Goal: Navigation & Orientation: Find specific page/section

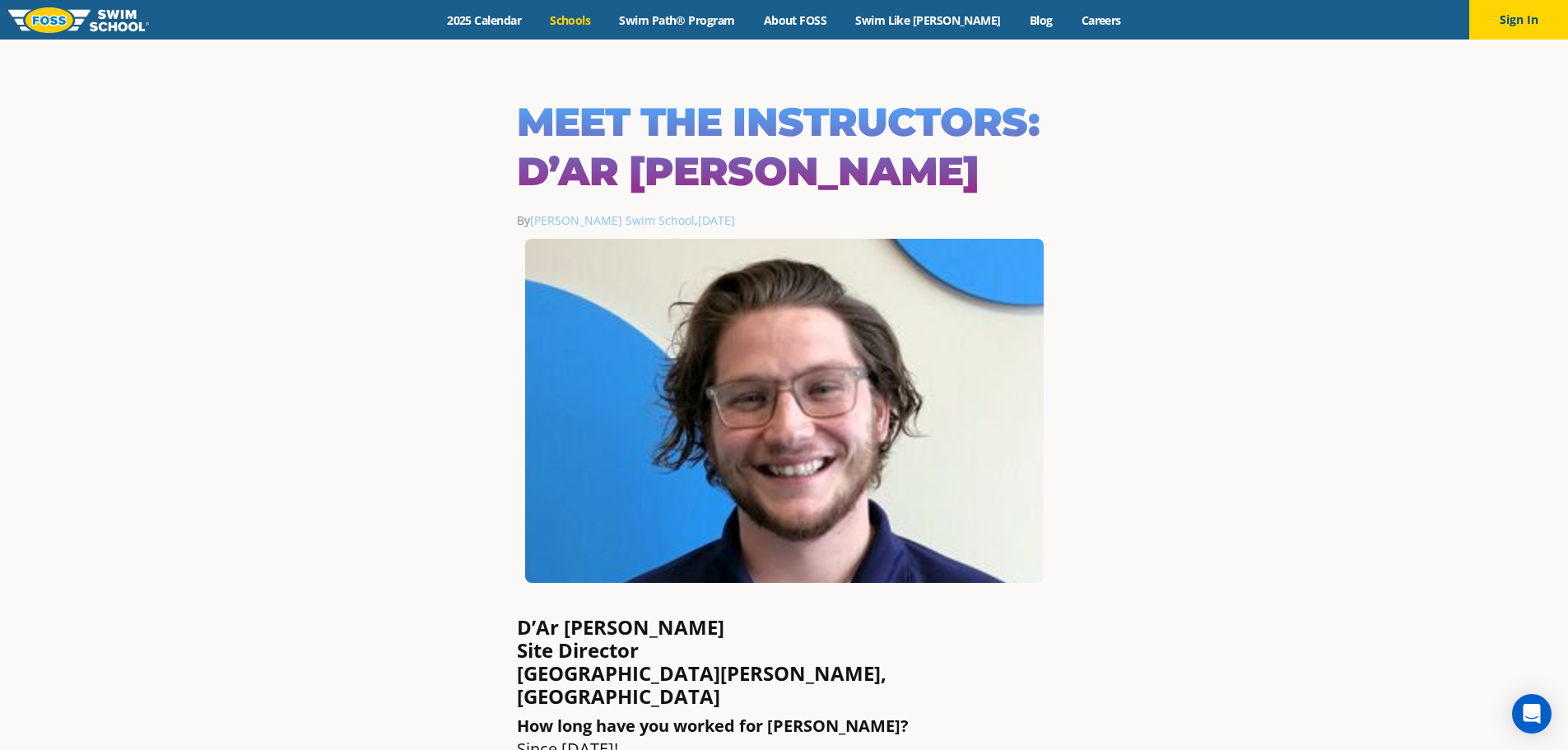
click at [595, 19] on link "Schools" at bounding box center [571, 19] width 69 height 16
click at [52, 18] on img at bounding box center [79, 20] width 141 height 26
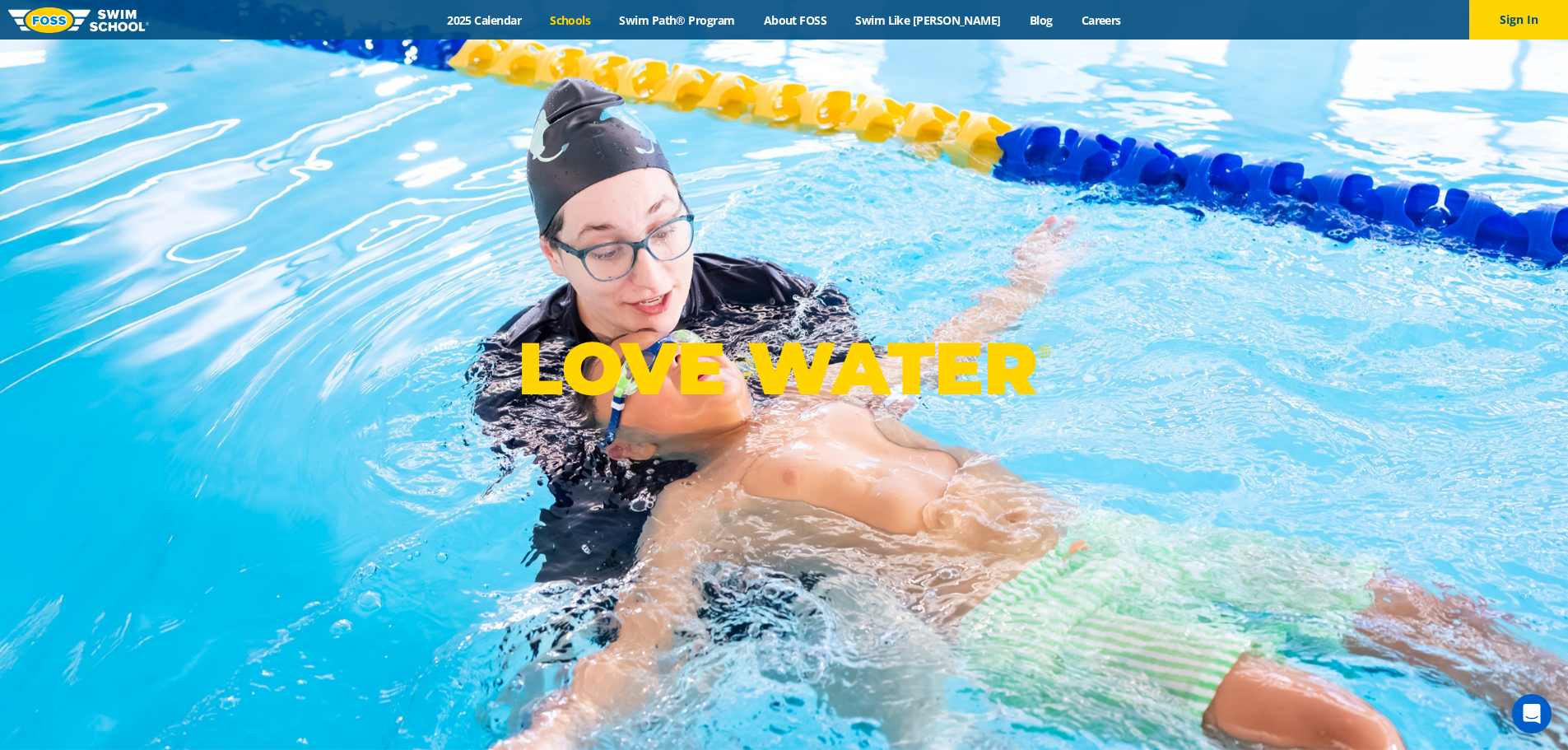
click at [598, 25] on link "Schools" at bounding box center [571, 19] width 69 height 16
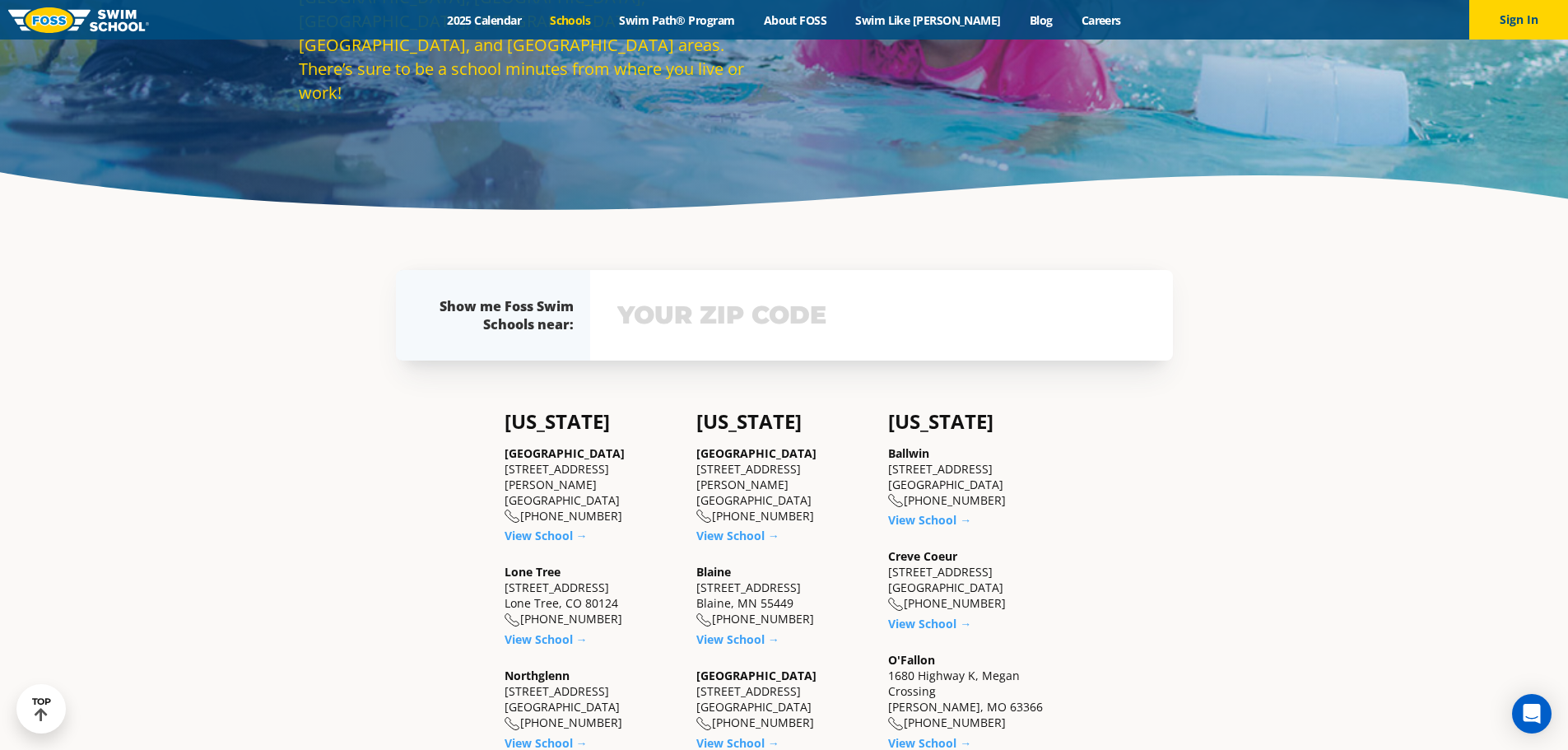
scroll to position [411, 0]
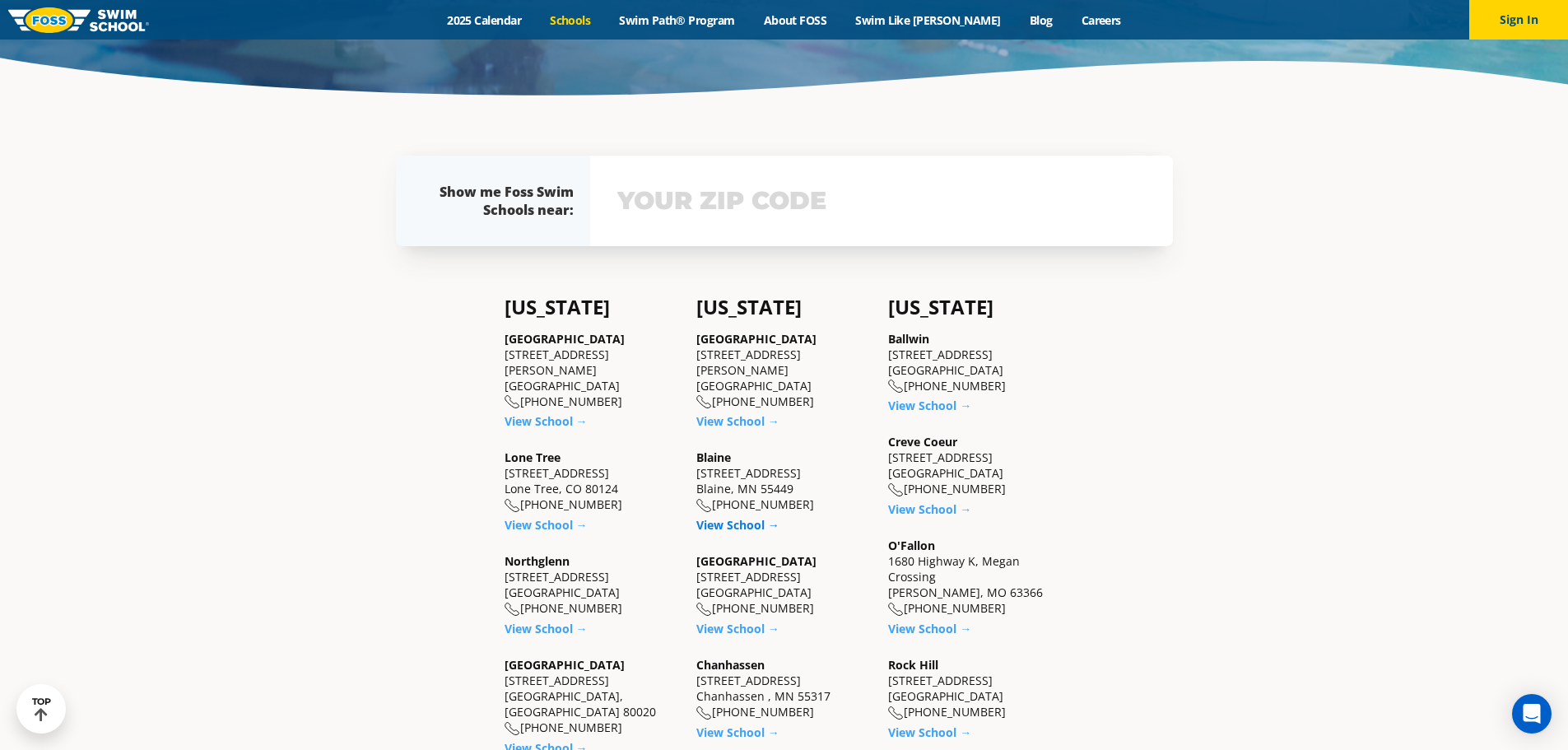
click at [726, 523] on link "View School →" at bounding box center [738, 524] width 83 height 16
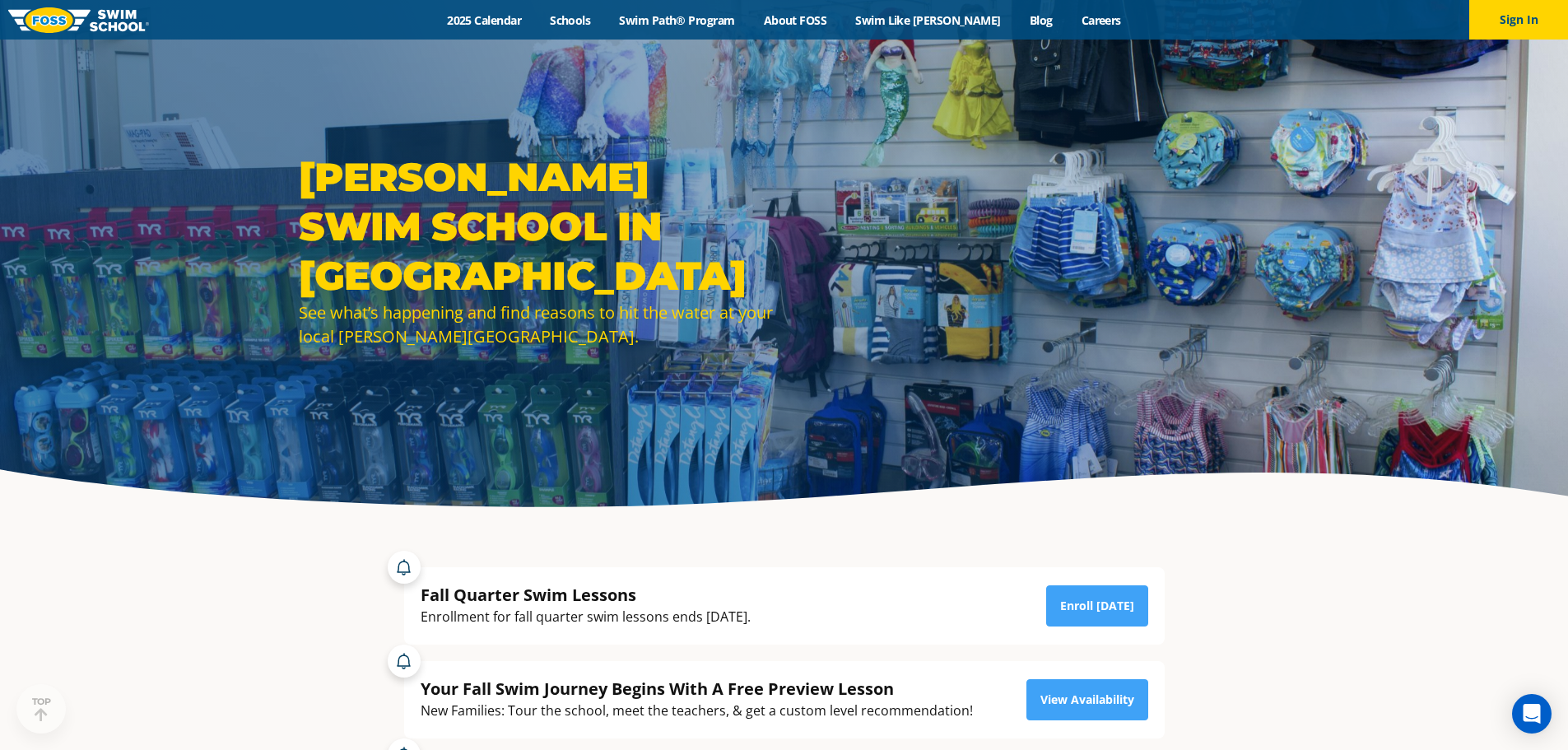
drag, startPoint x: 332, startPoint y: 483, endPoint x: 326, endPoint y: 273, distance: 210.1
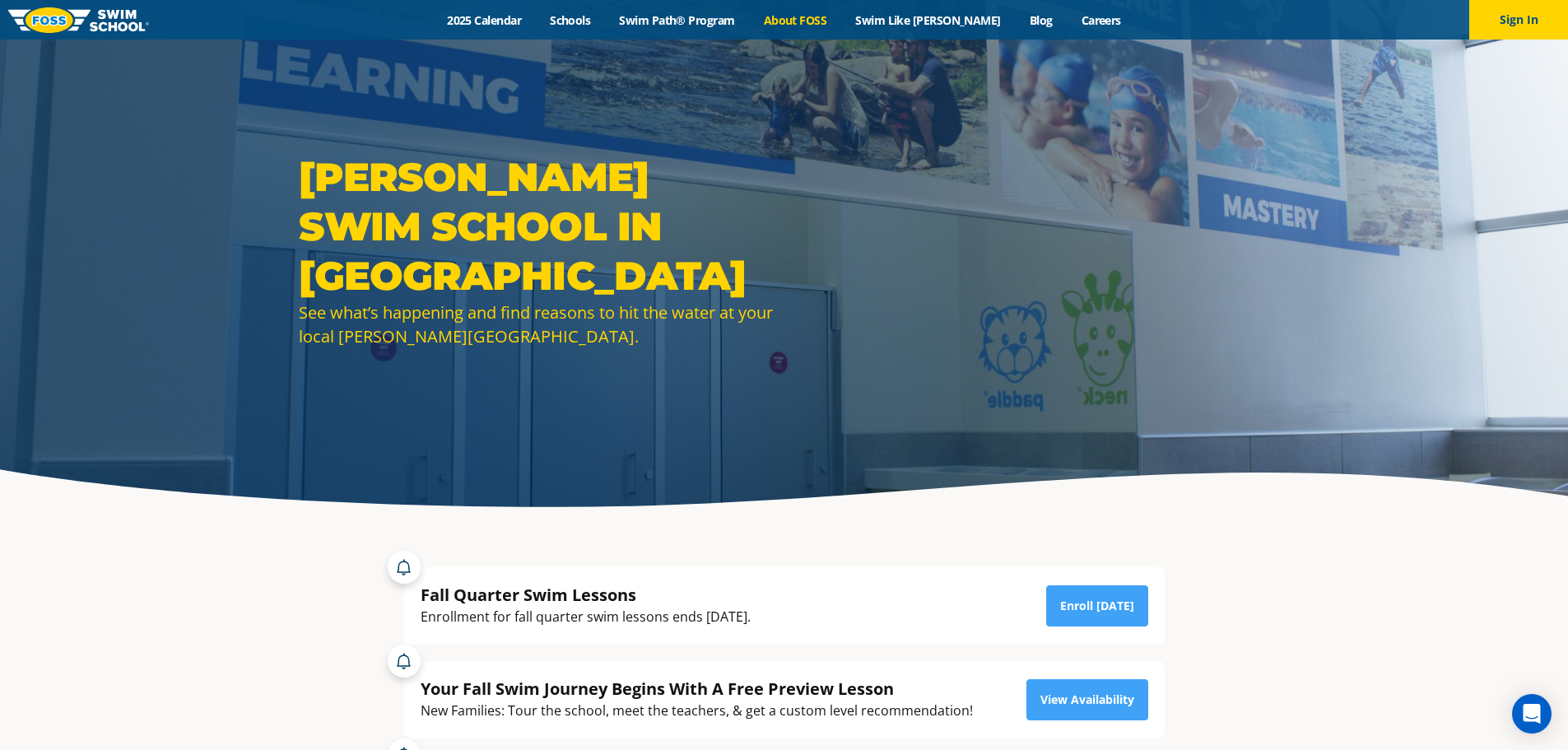
click at [839, 26] on link "About FOSS" at bounding box center [796, 19] width 93 height 16
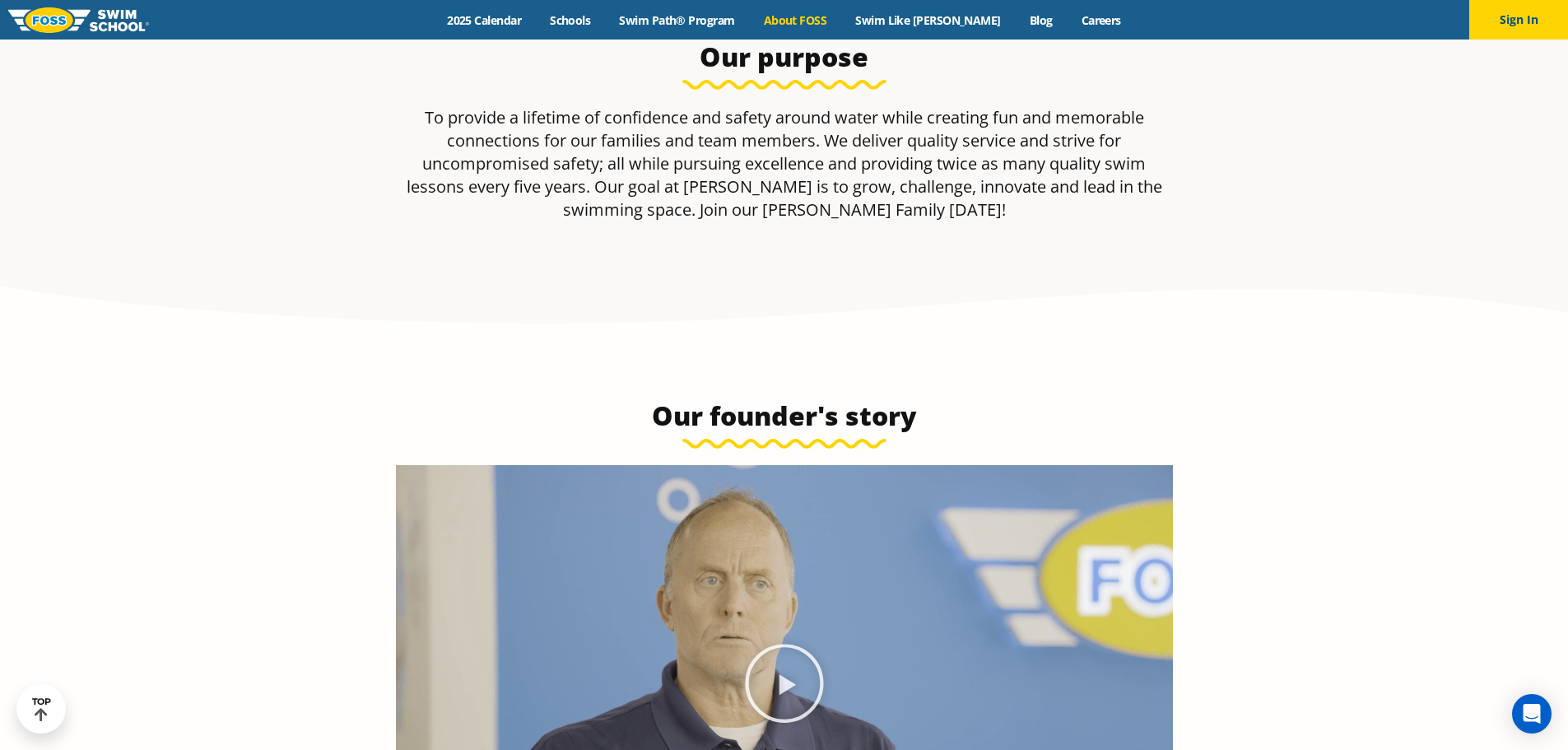
scroll to position [469, 0]
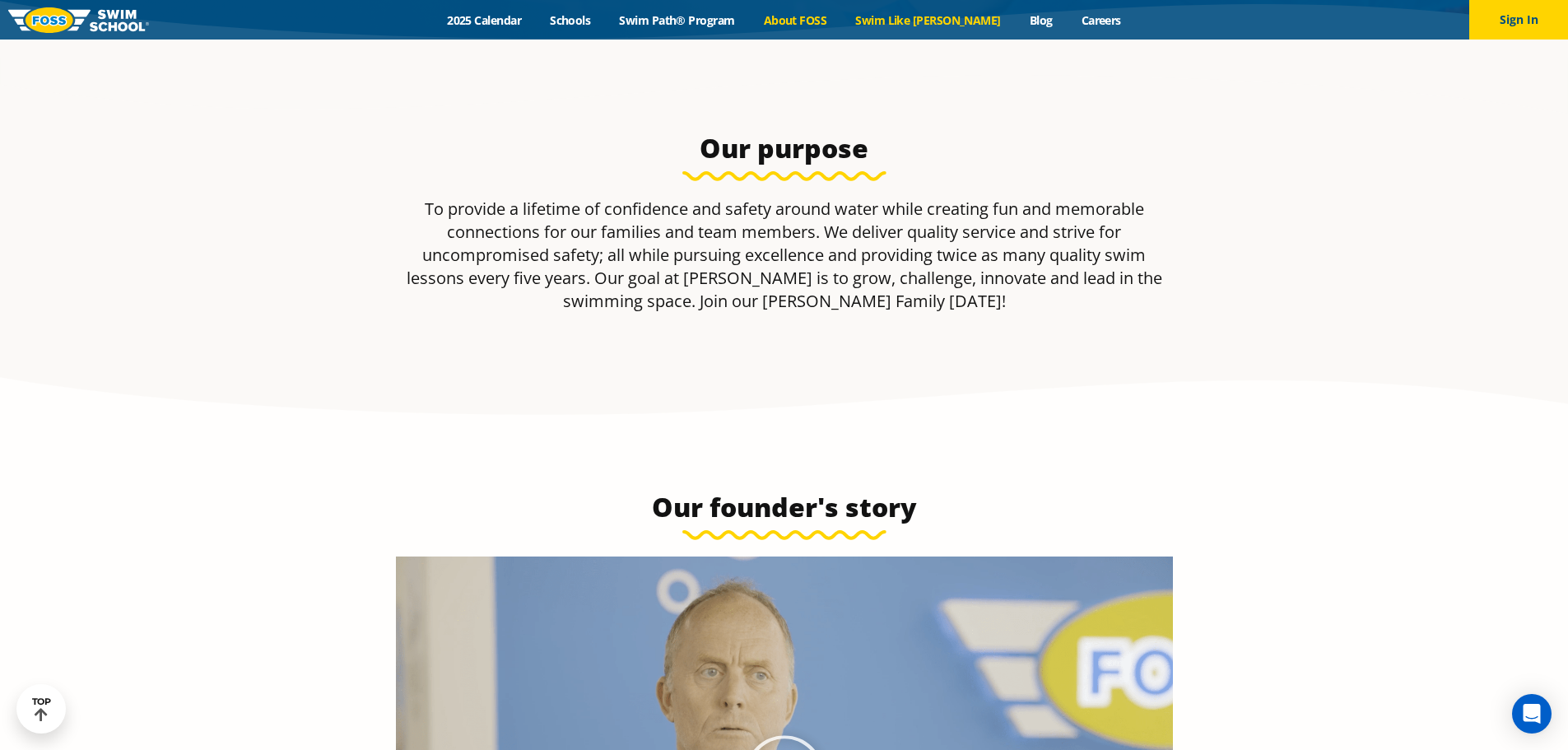
click at [934, 26] on link "Swim Like [PERSON_NAME]" at bounding box center [928, 19] width 174 height 16
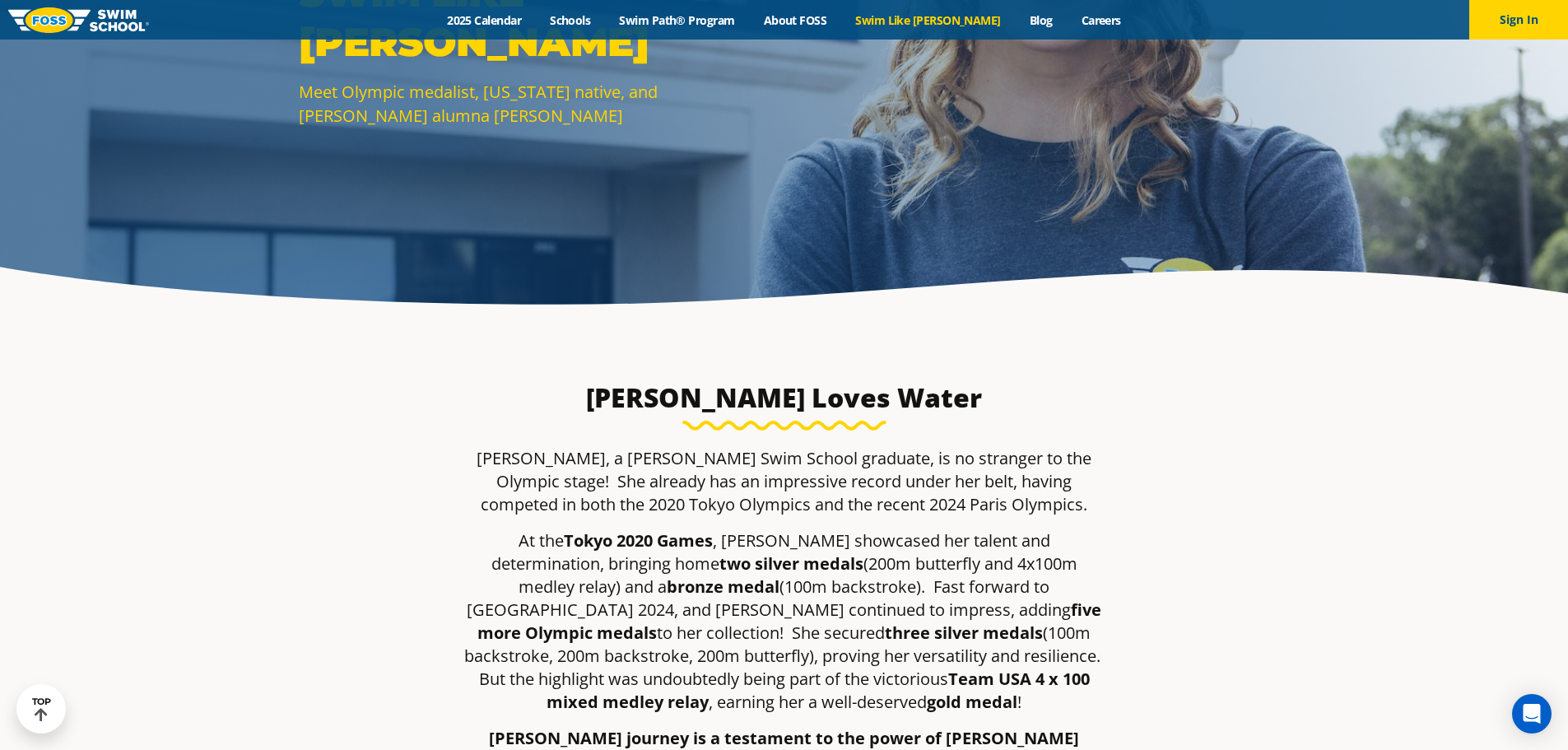
scroll to position [494, 0]
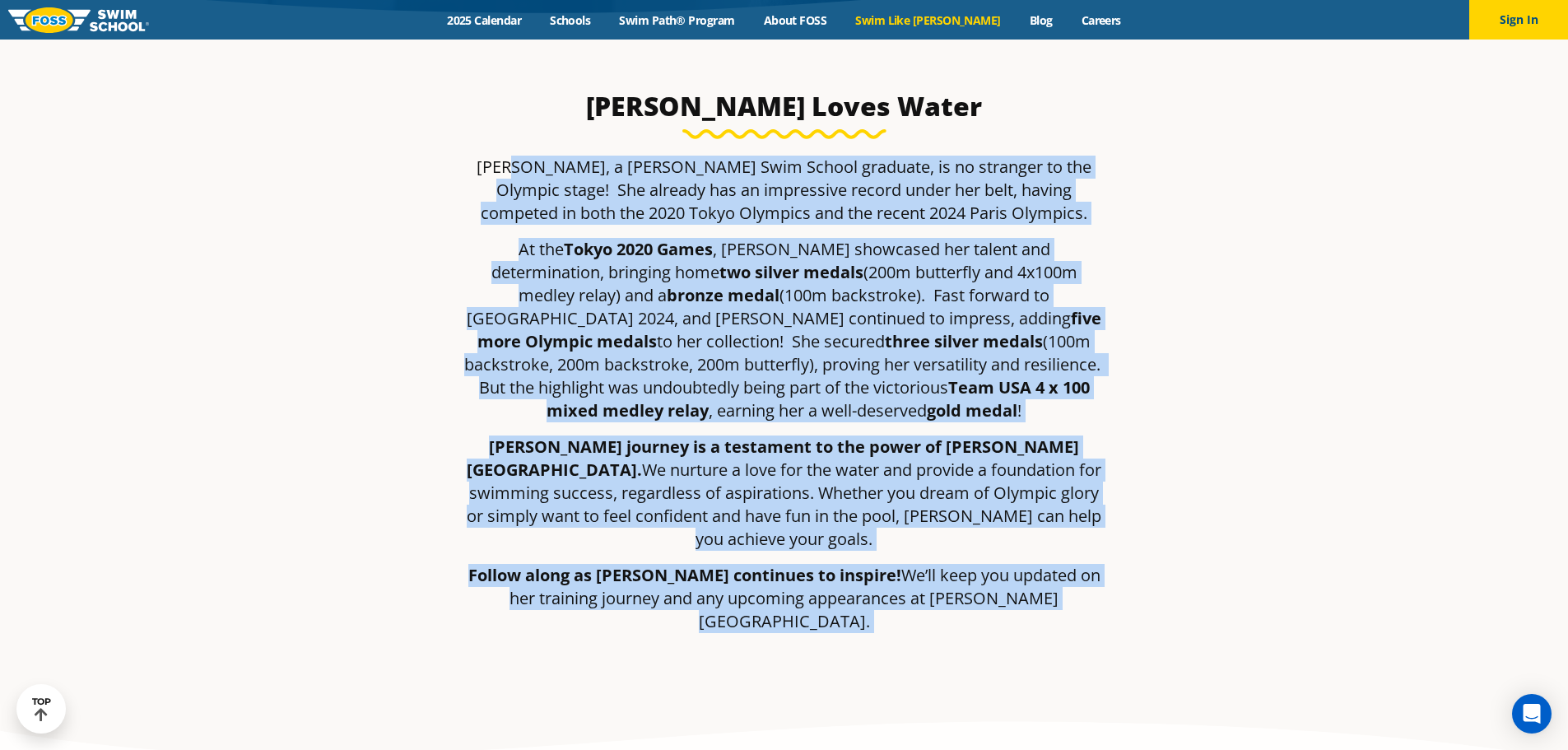
drag, startPoint x: 620, startPoint y: 185, endPoint x: 1047, endPoint y: 654, distance: 634.3
click at [1047, 656] on div "Regan Loves Water Regan Smith, a Foss Swim School graduate, is no stranger to t…" at bounding box center [784, 368] width 794 height 671
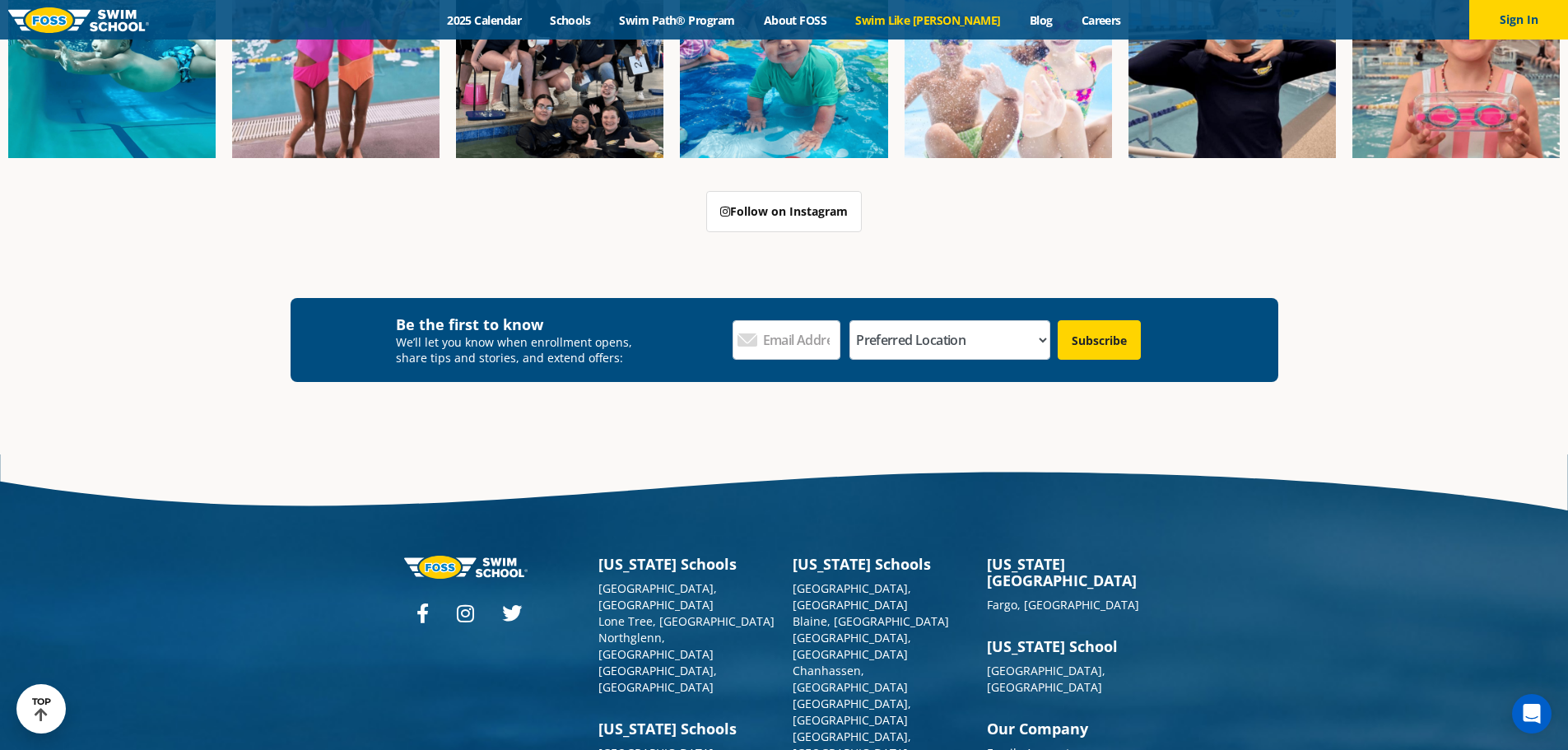
scroll to position [5134, 0]
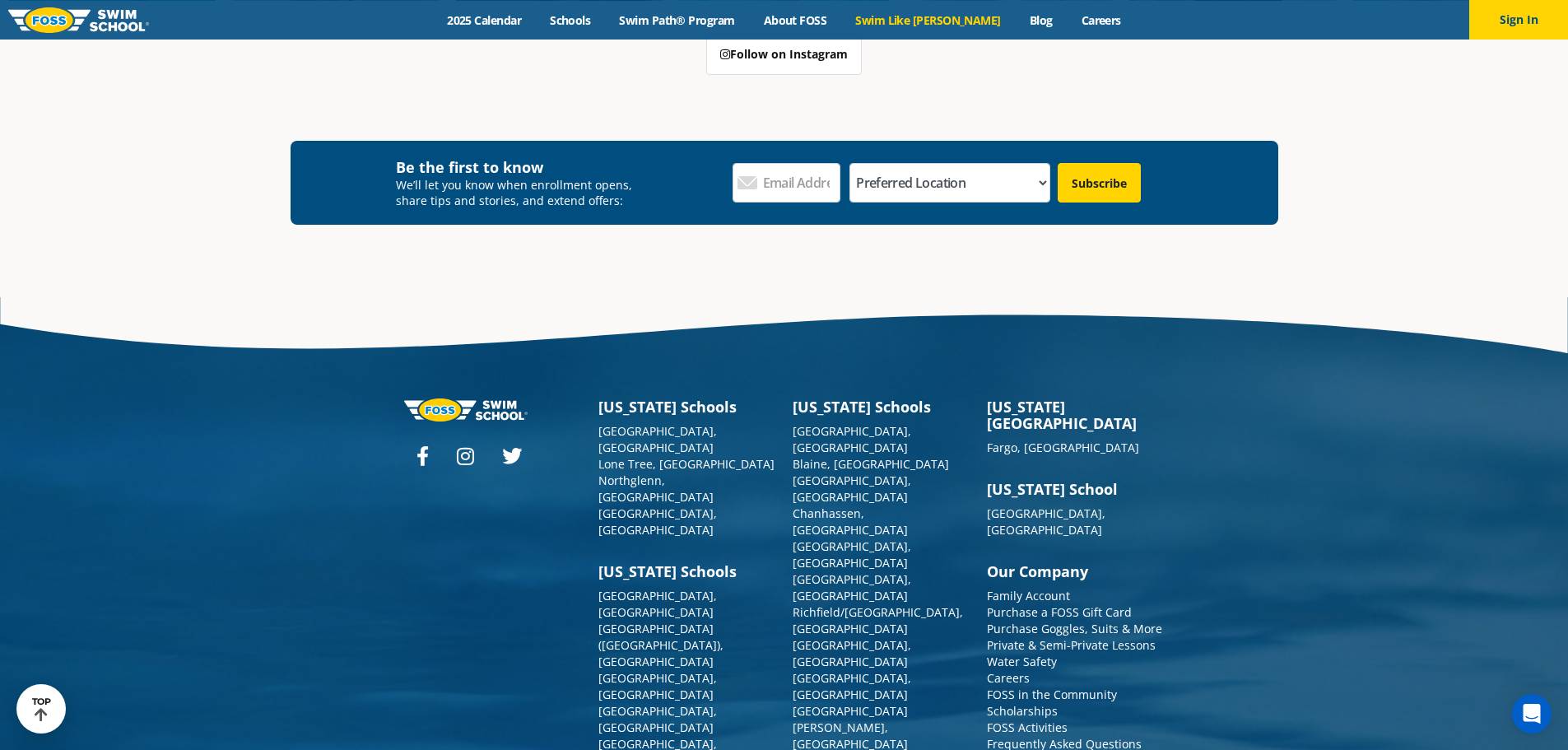
drag, startPoint x: 1027, startPoint y: 487, endPoint x: 1349, endPoint y: 269, distance: 388.9
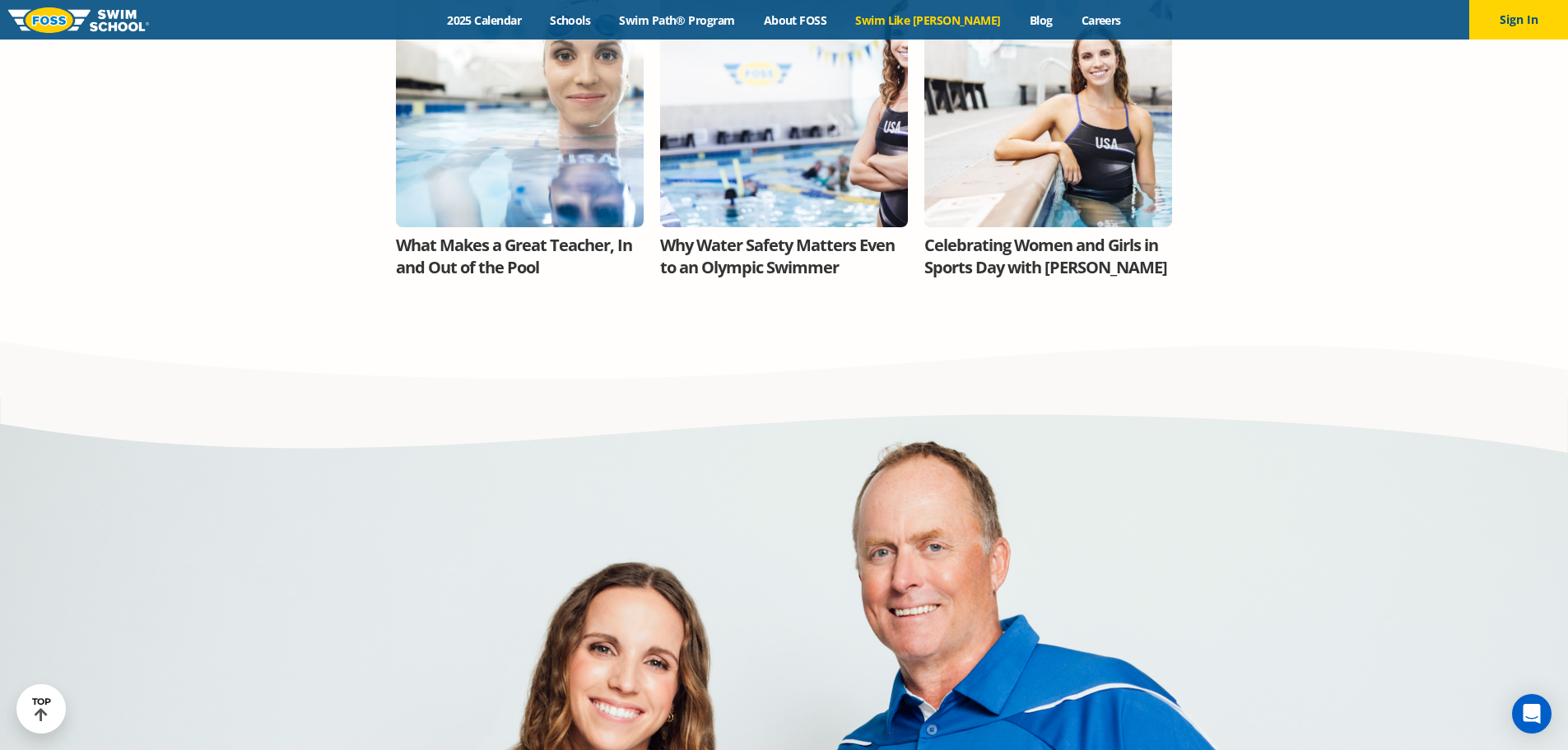
drag, startPoint x: 1361, startPoint y: 261, endPoint x: 1341, endPoint y: 20, distance: 241.8
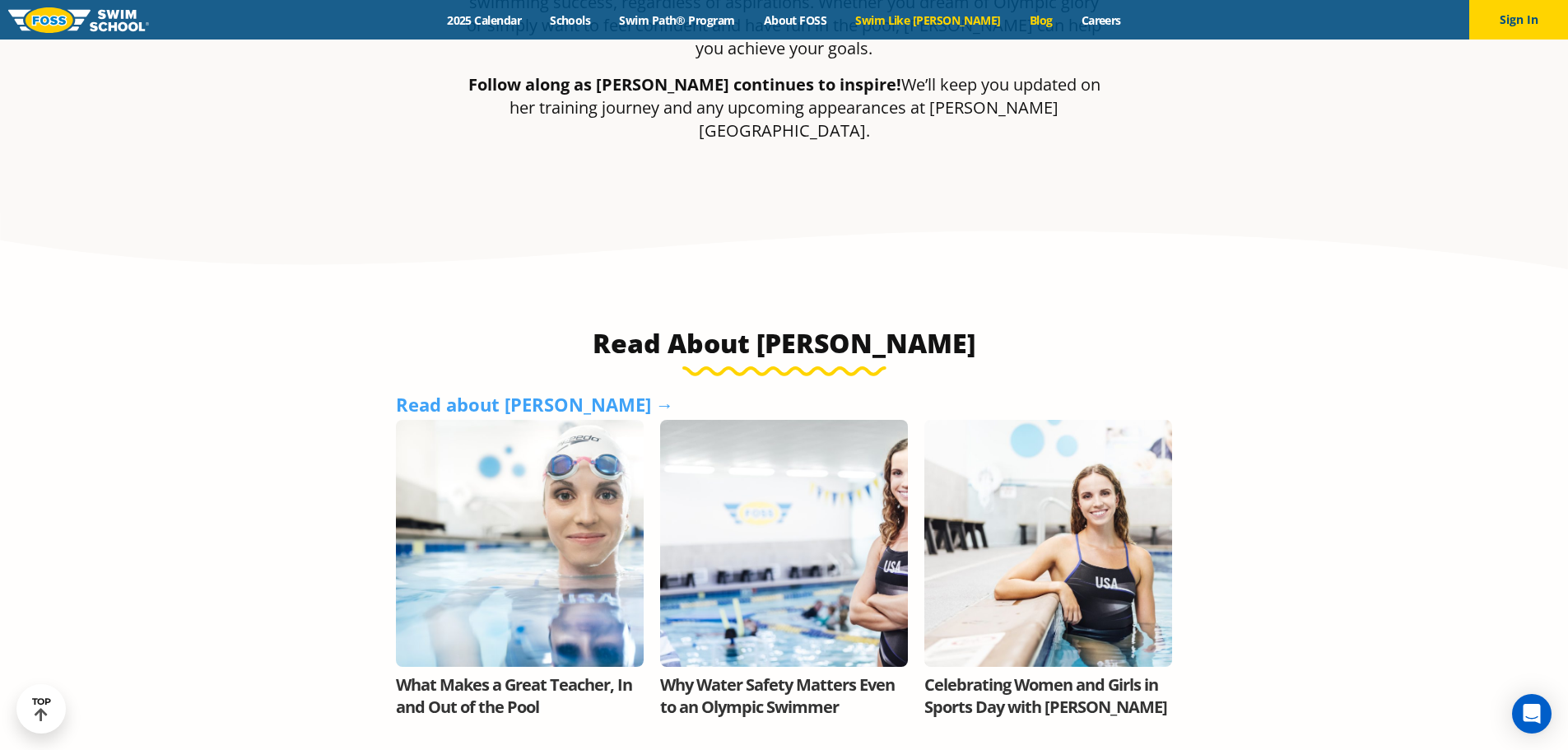
click at [1015, 14] on link "Blog" at bounding box center [1041, 19] width 52 height 16
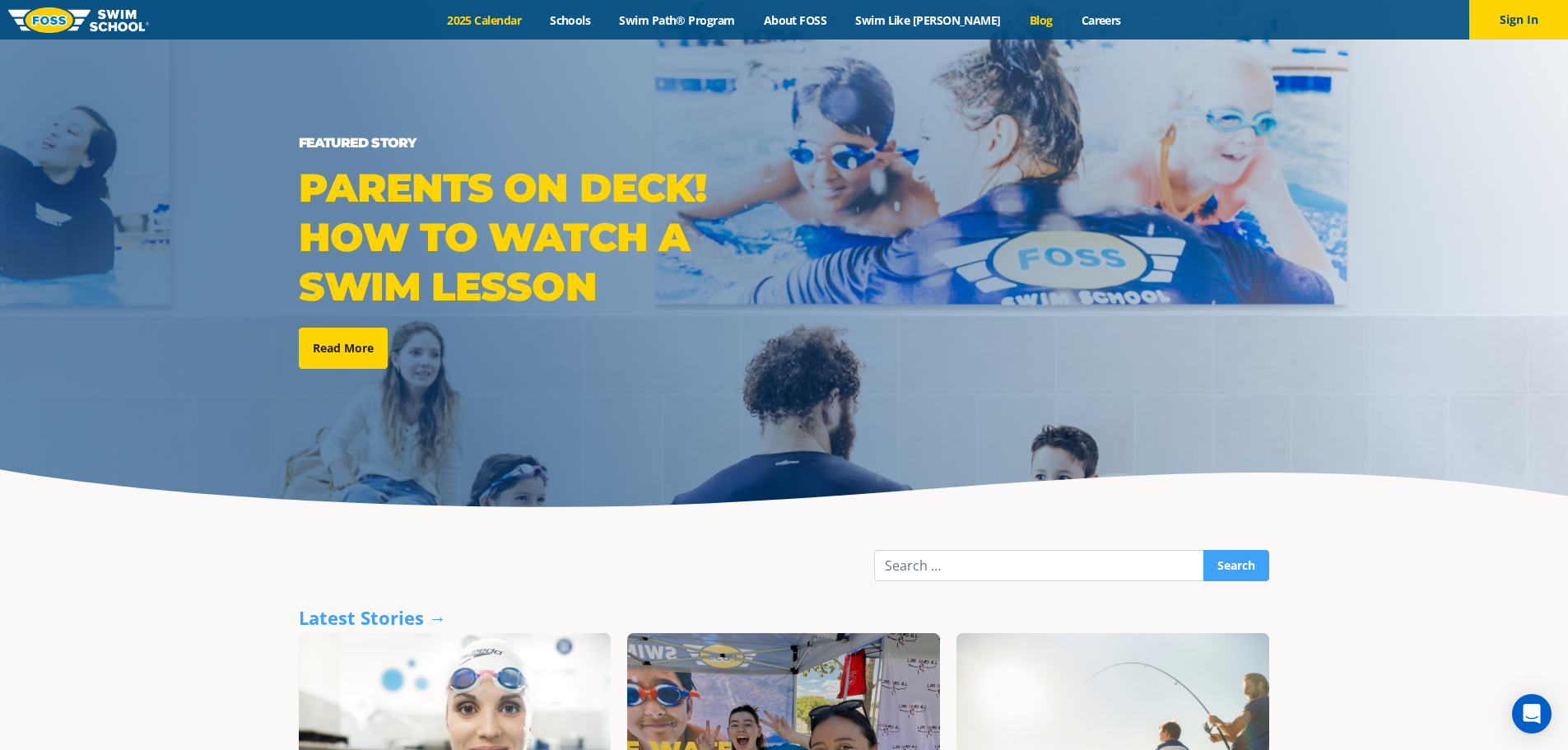
click at [475, 19] on link "2025 Calendar" at bounding box center [483, 19] width 103 height 16
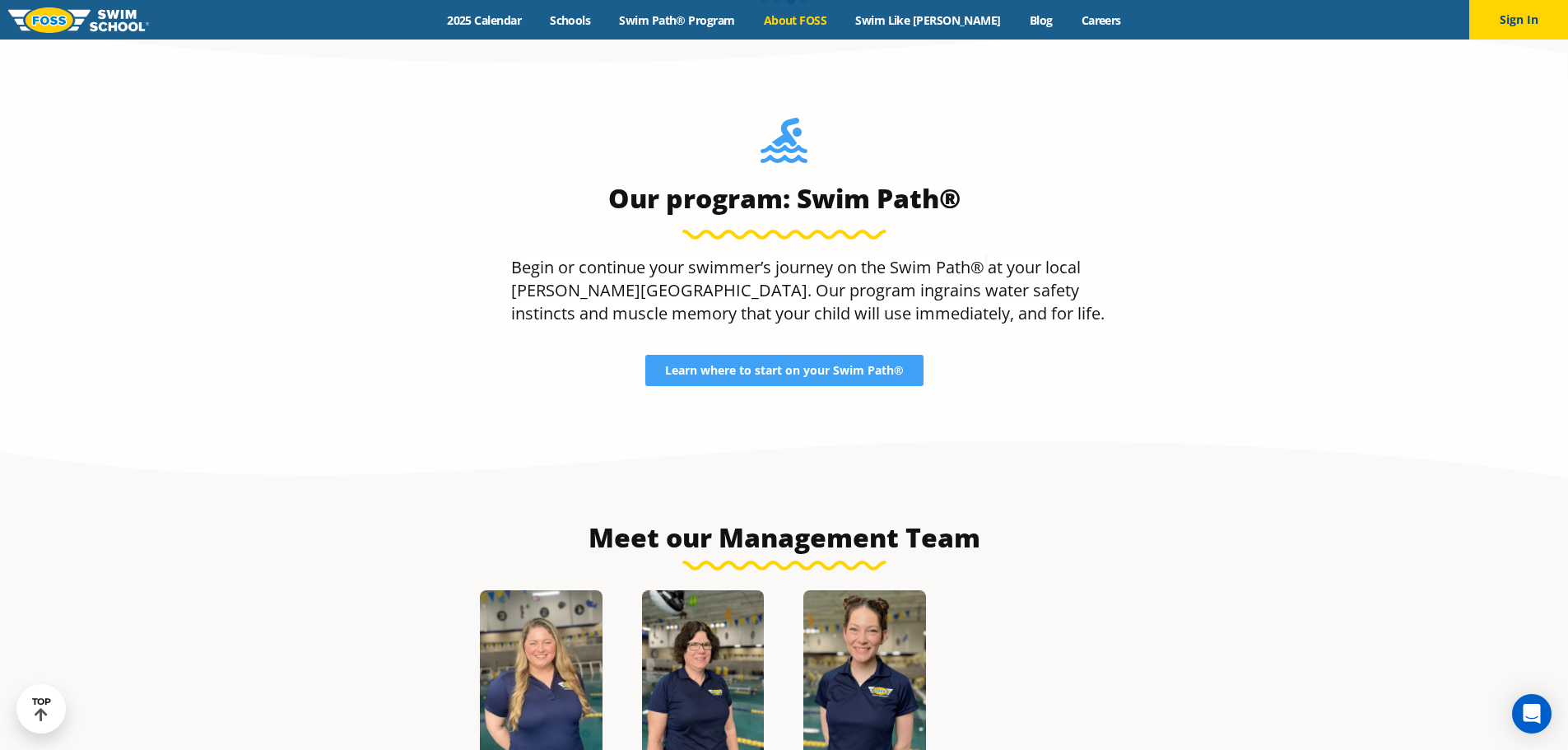
scroll to position [1541, 0]
